Goal: Check status

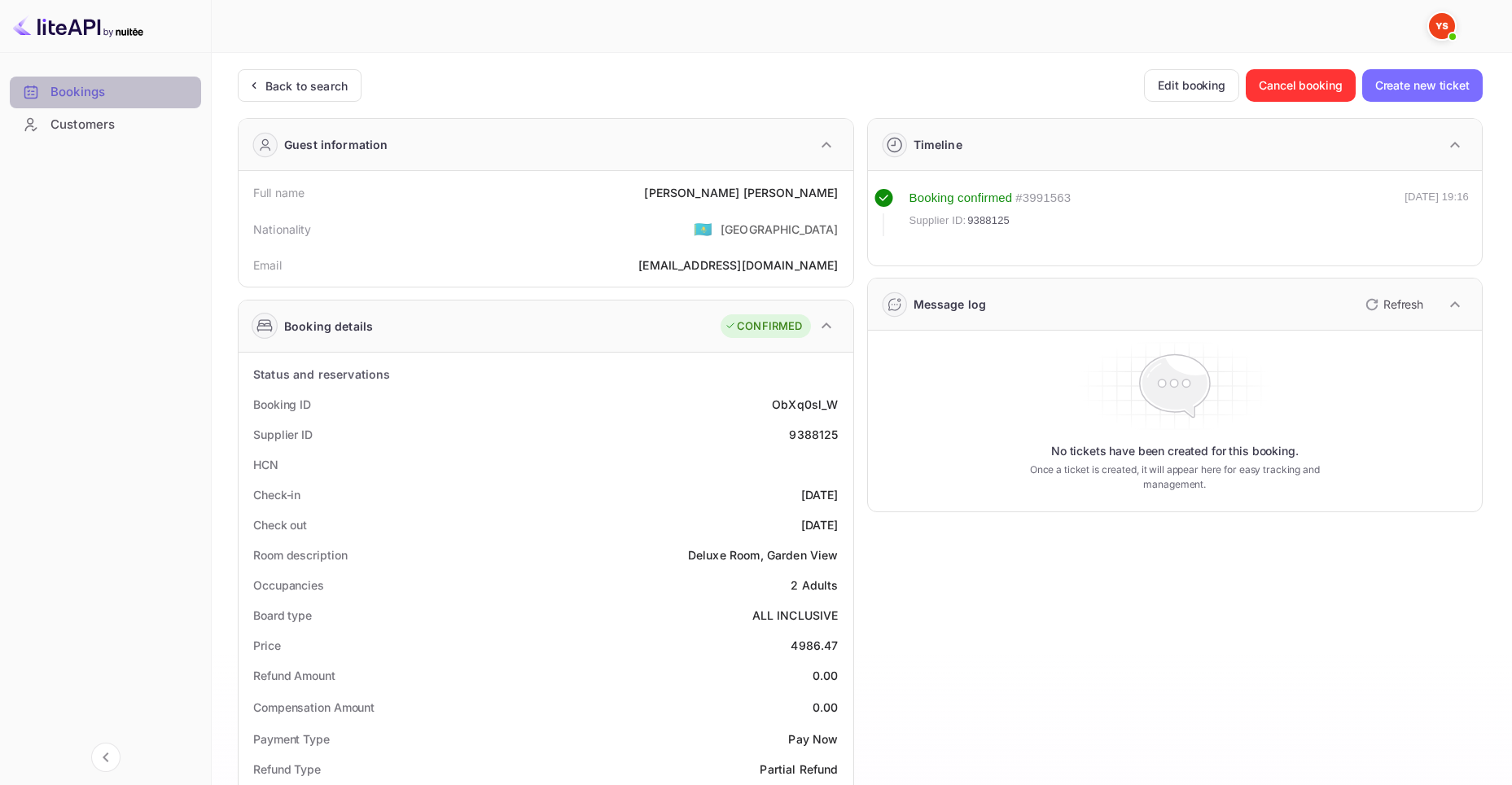
click at [101, 90] on div "Bookings" at bounding box center [121, 93] width 143 height 19
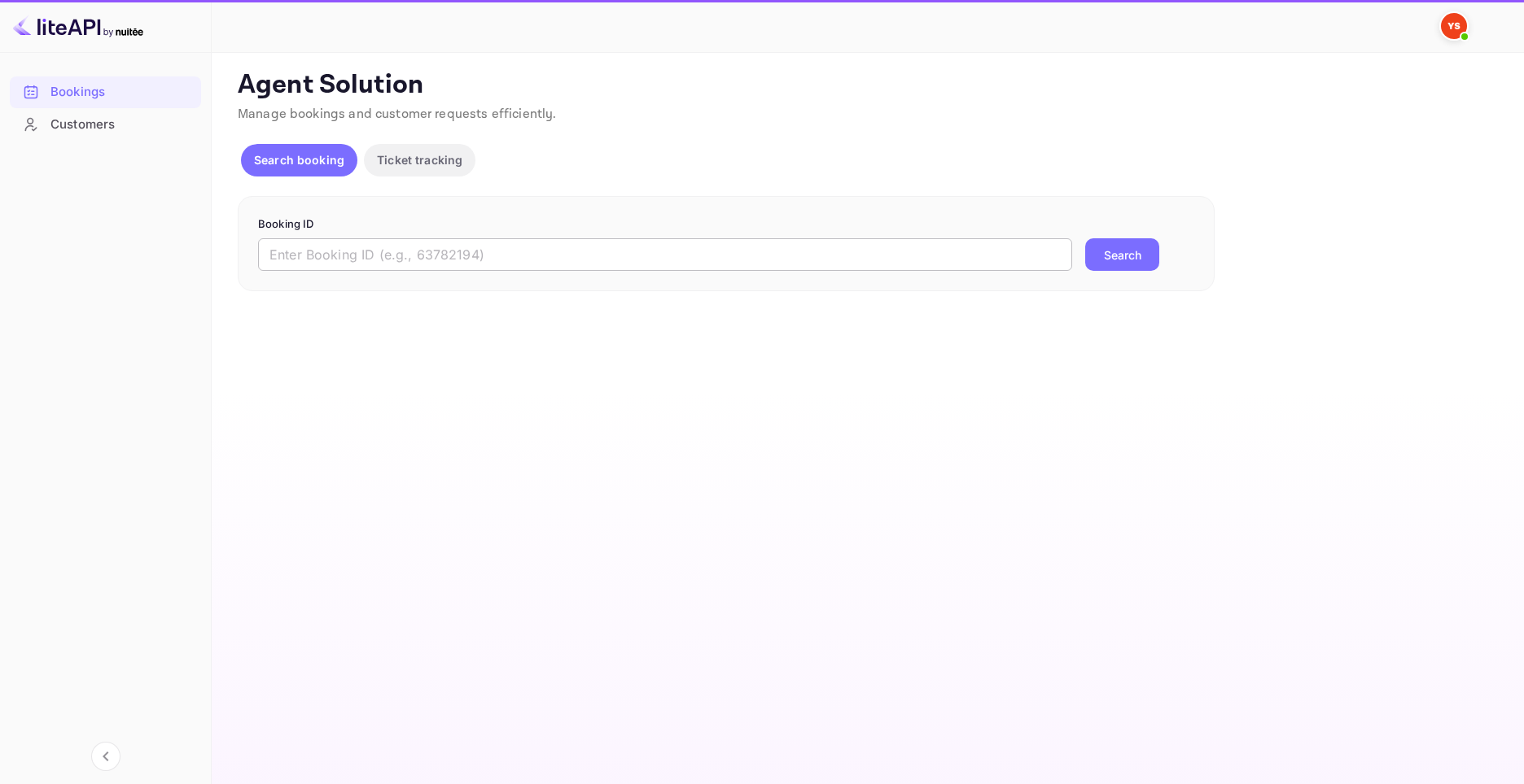
drag, startPoint x: 0, startPoint y: 0, endPoint x: 969, endPoint y: 265, distance: 1004.6
click at [727, 261] on input "text" at bounding box center [664, 255] width 814 height 32
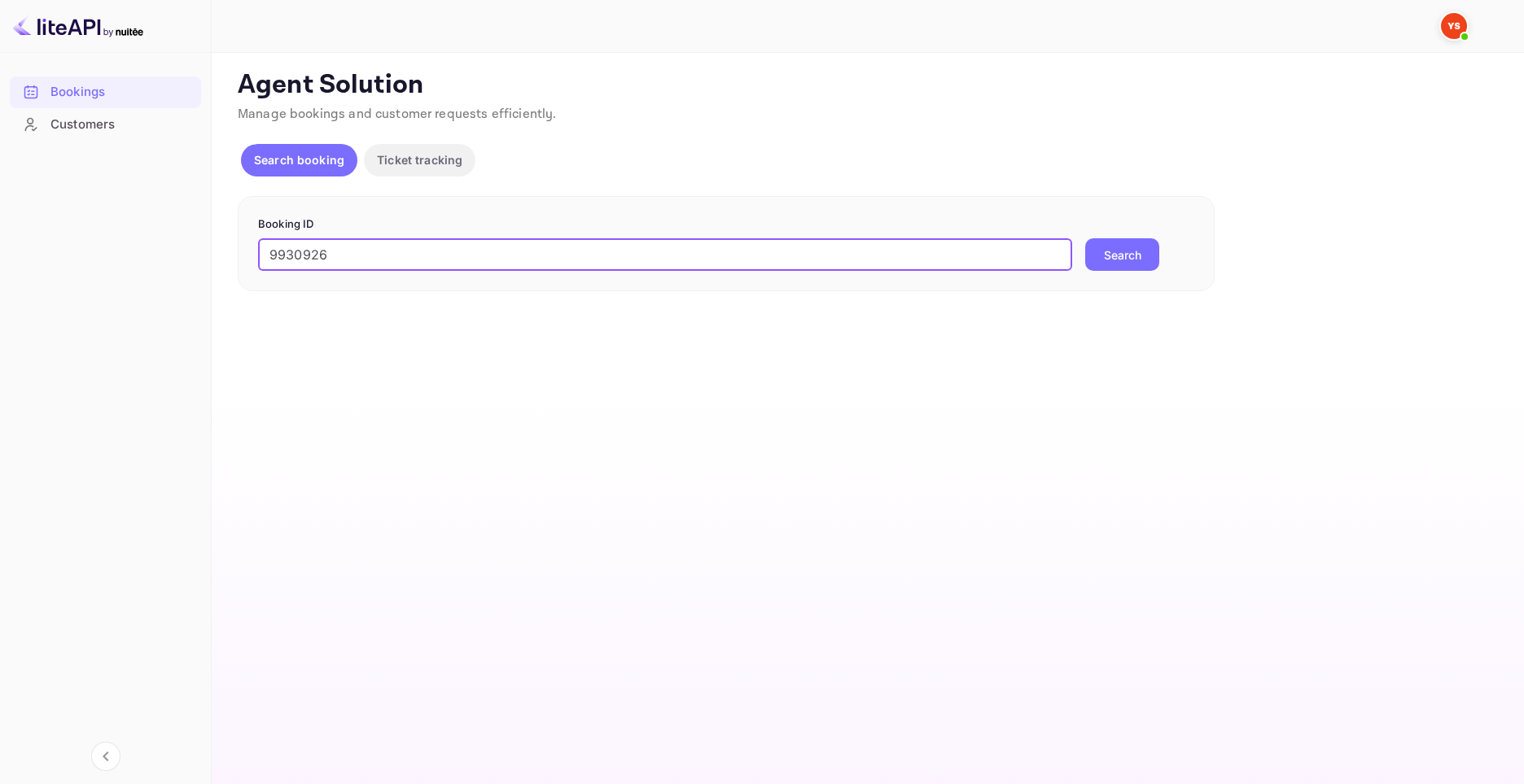
type input "9930926"
click at [1133, 253] on button "Search" at bounding box center [1122, 255] width 74 height 32
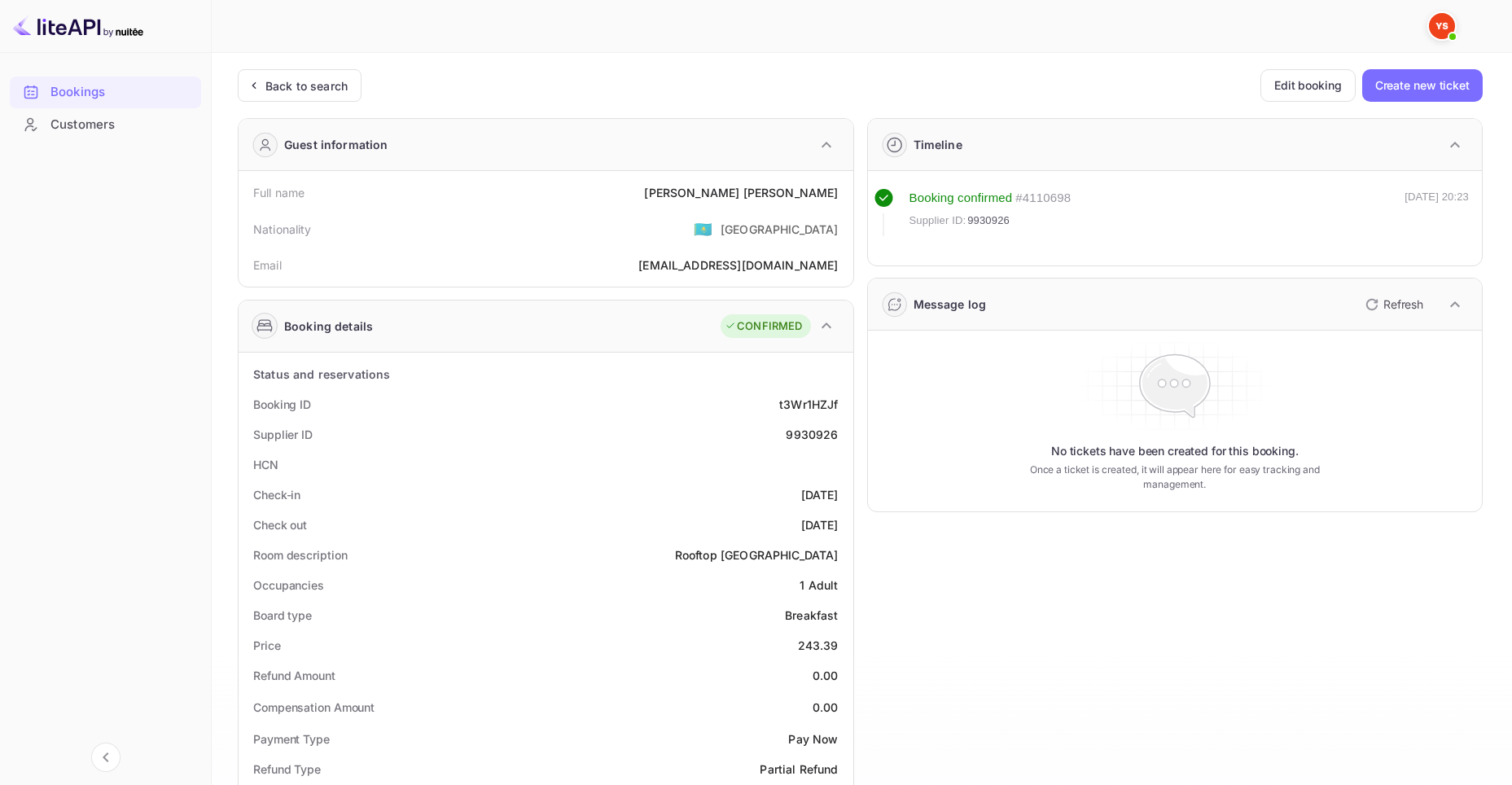
click at [517, 197] on div "Full name [PERSON_NAME]" at bounding box center [546, 193] width 602 height 31
drag, startPoint x: 734, startPoint y: 194, endPoint x: 844, endPoint y: 192, distance: 110.0
click at [844, 192] on div "Full name [PERSON_NAME]" at bounding box center [546, 193] width 602 height 31
copy div "[PERSON_NAME]"
drag, startPoint x: 793, startPoint y: 644, endPoint x: 840, endPoint y: 649, distance: 47.3
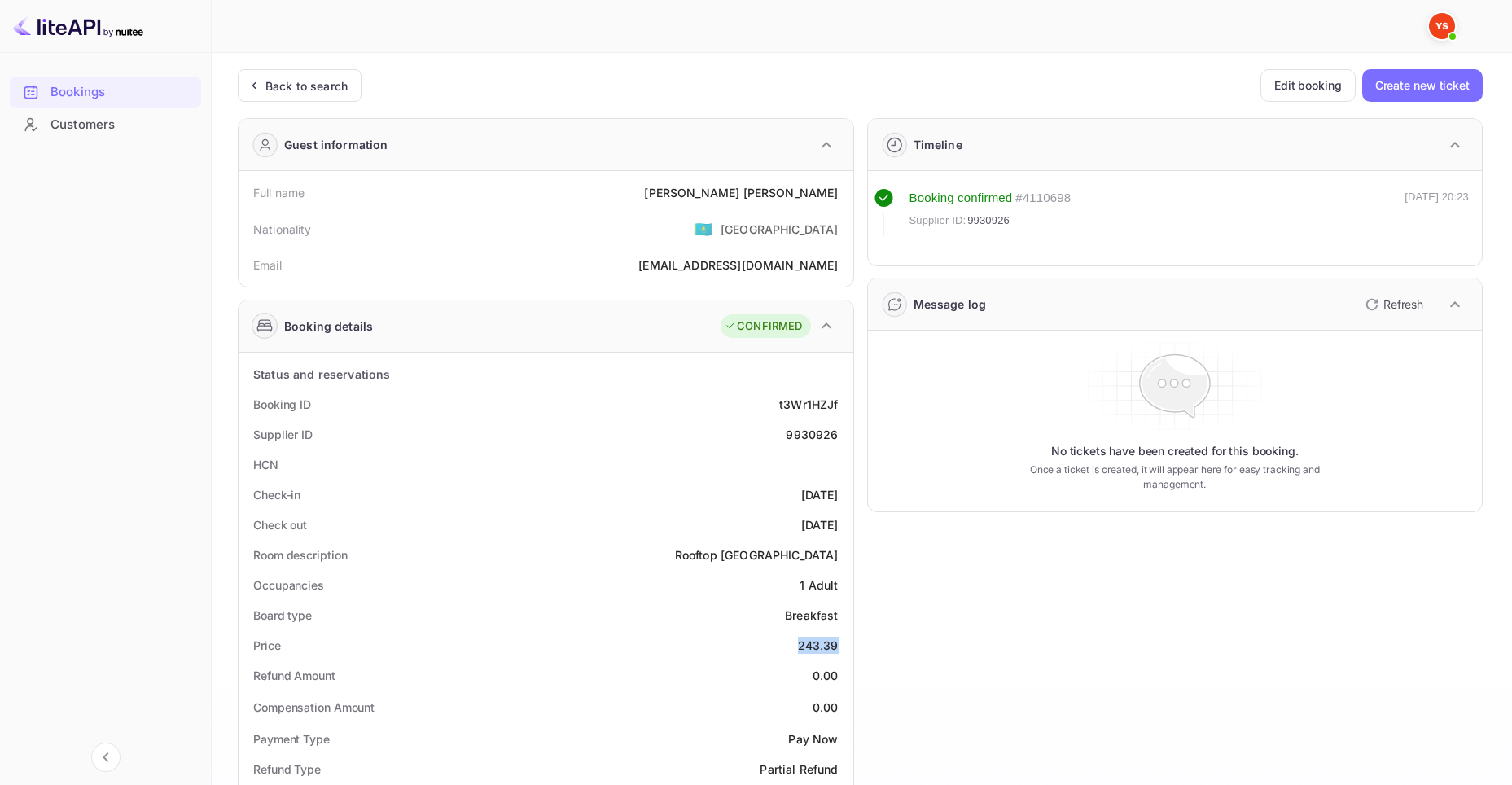
click at [840, 649] on div "Price 243.39" at bounding box center [546, 646] width 602 height 31
copy div "243.39"
